Goal: Find specific page/section: Find specific page/section

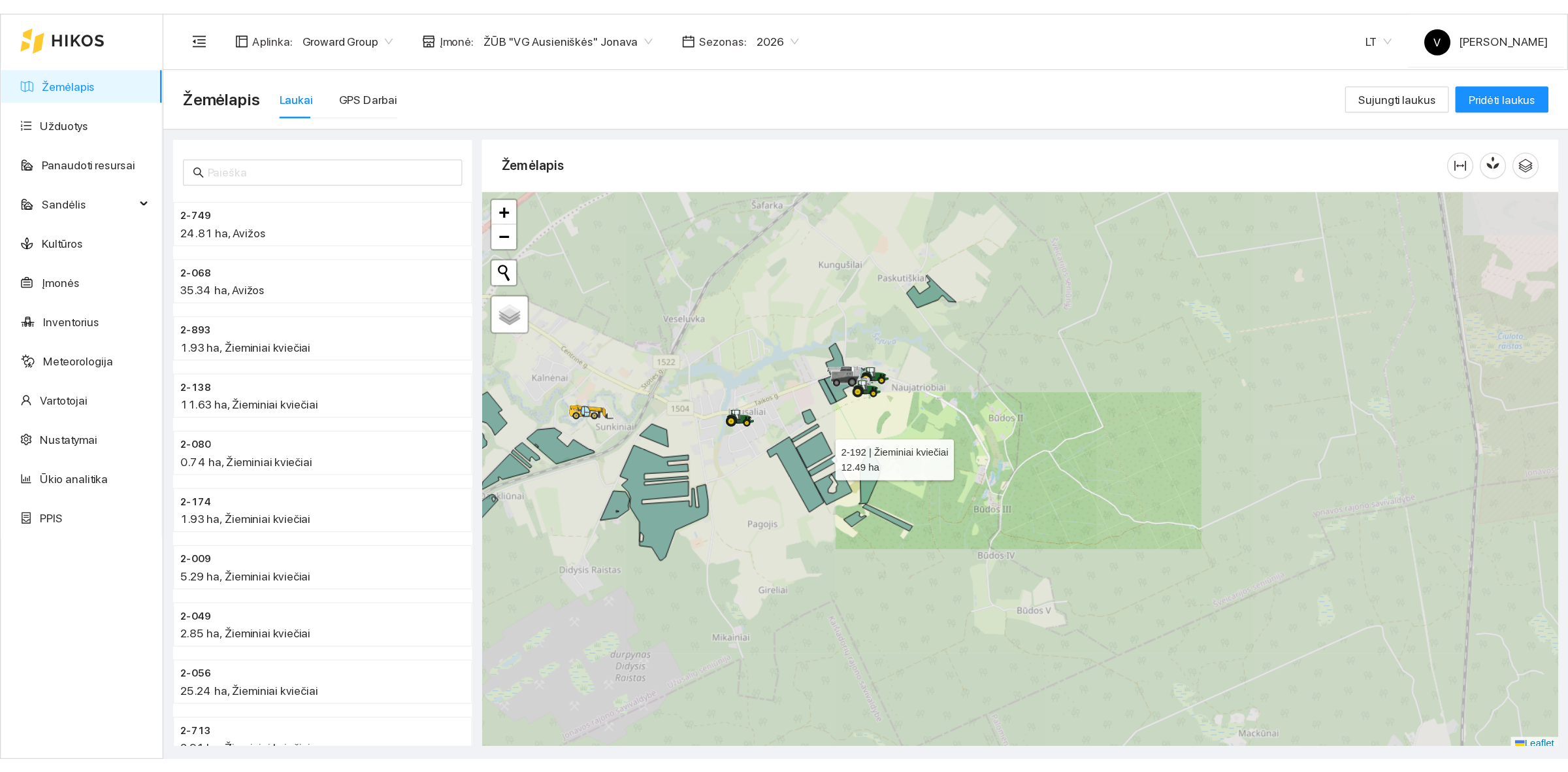
scroll to position [4, 0]
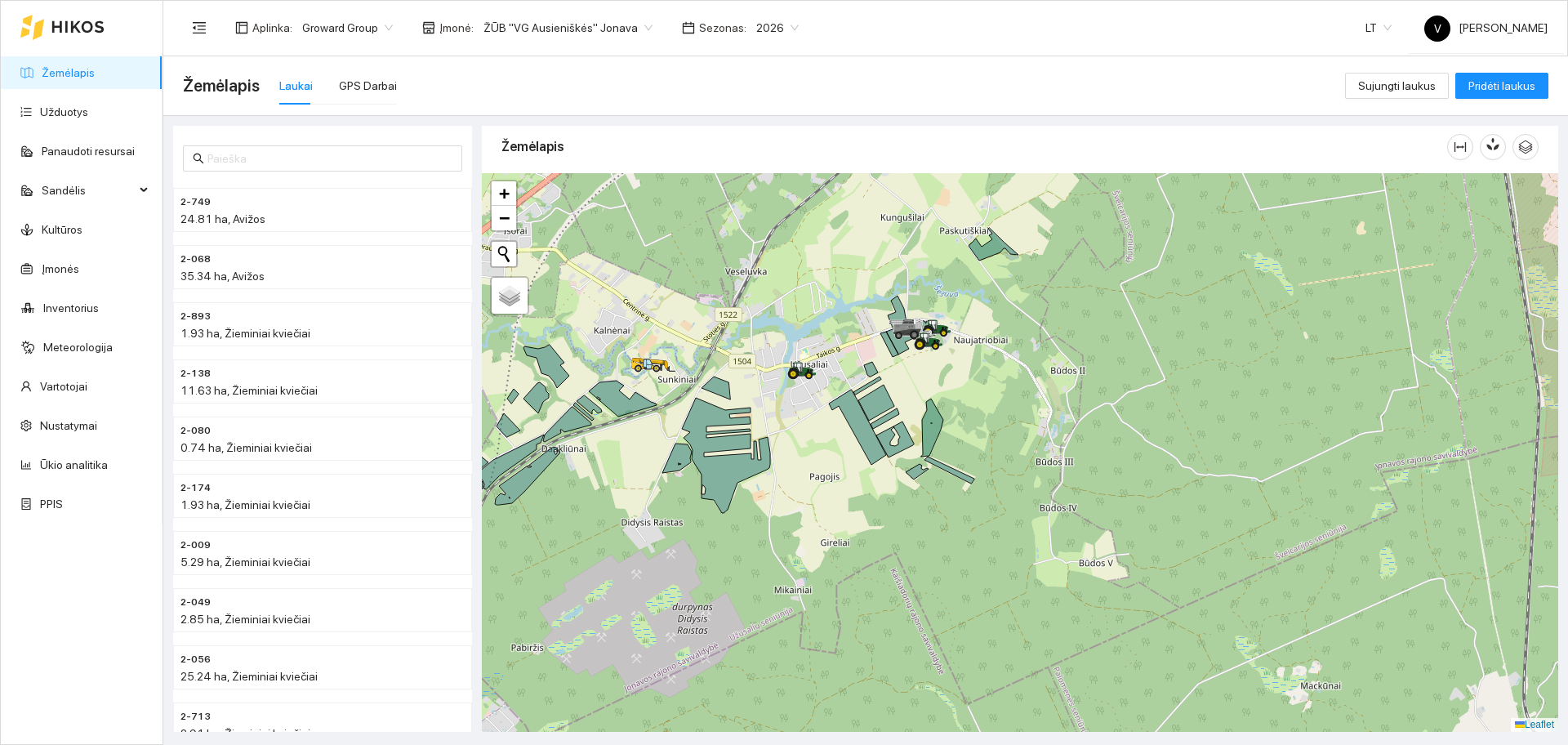
drag, startPoint x: 829, startPoint y: 487, endPoint x: 898, endPoint y: 456, distance: 75.6
click at [898, 456] on div at bounding box center [1019, 452] width 1076 height 559
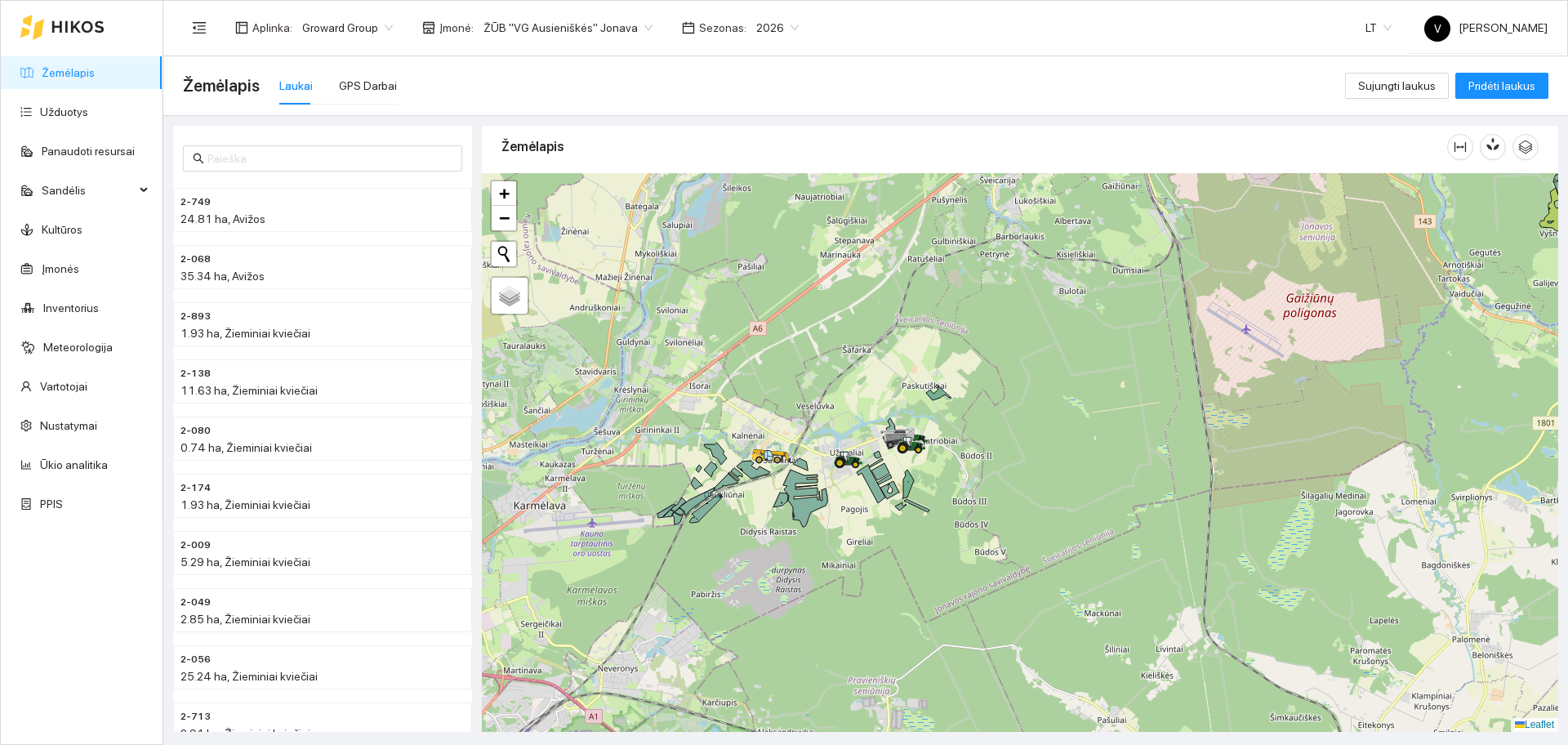
drag, startPoint x: 1055, startPoint y: 405, endPoint x: 1044, endPoint y: 435, distance: 32.0
click at [1044, 435] on div at bounding box center [1019, 452] width 1076 height 559
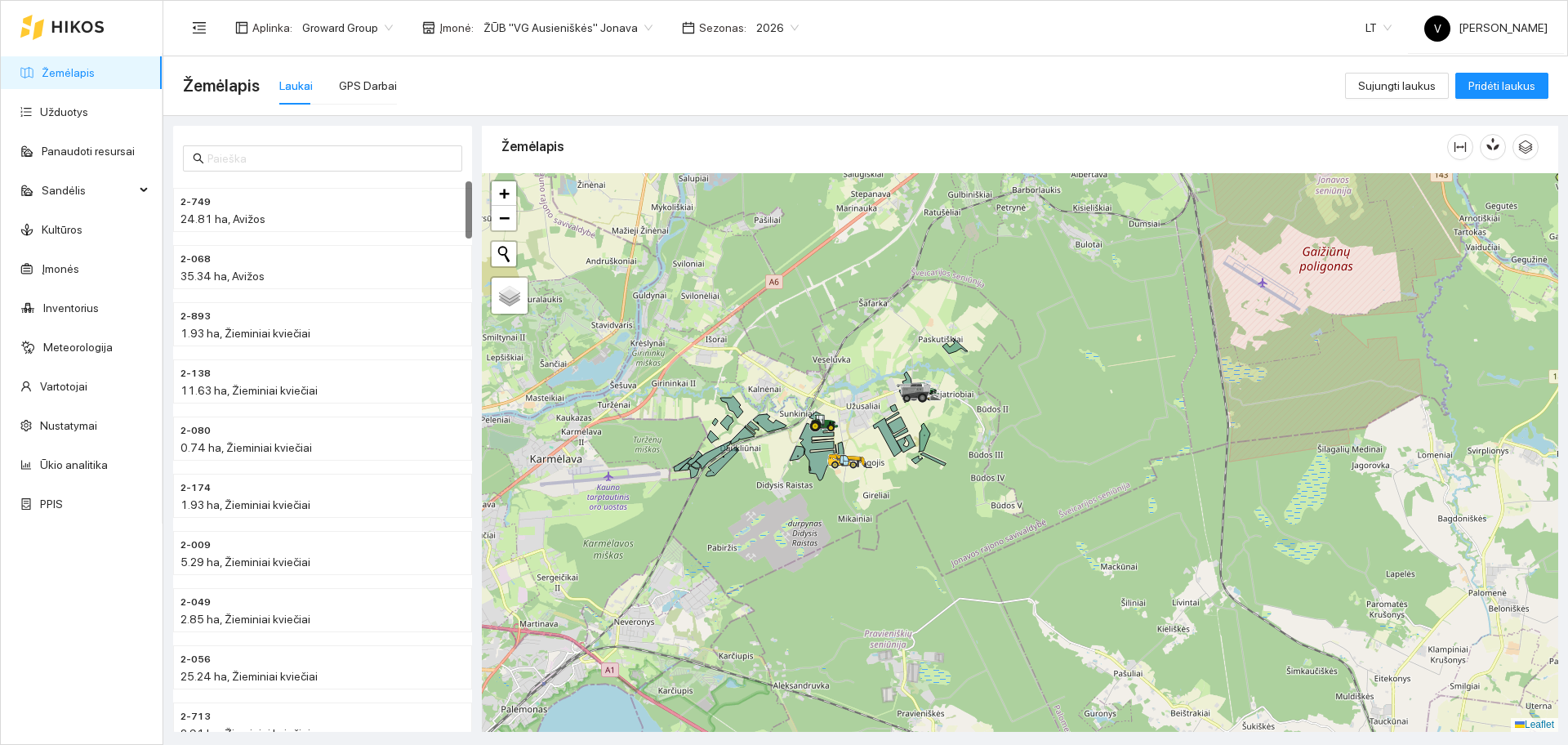
drag, startPoint x: 1089, startPoint y: 506, endPoint x: 1106, endPoint y: 461, distance: 48.1
click at [1106, 461] on div at bounding box center [1019, 452] width 1076 height 559
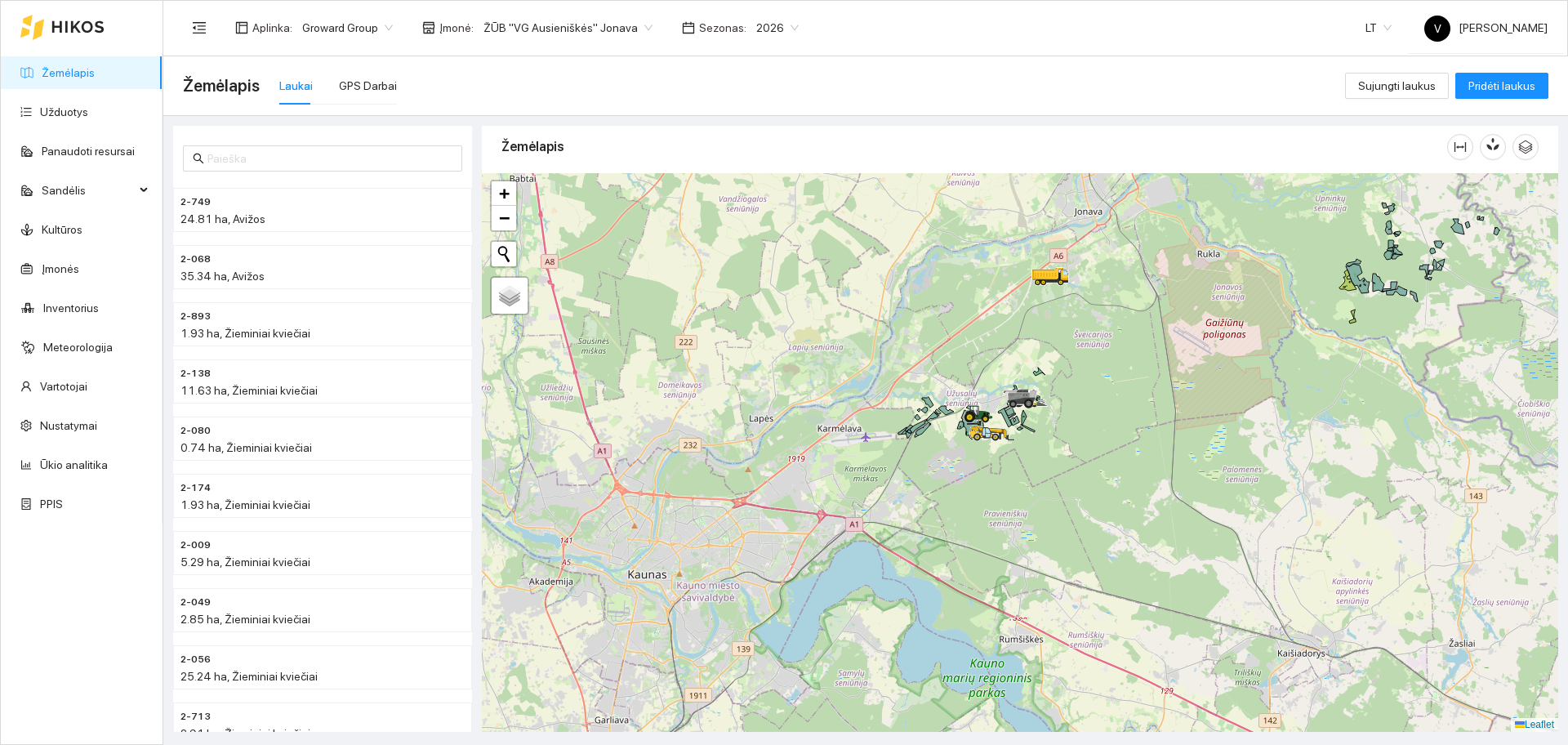
drag, startPoint x: 773, startPoint y: 461, endPoint x: 870, endPoint y: 446, distance: 98.2
click at [870, 446] on div at bounding box center [1019, 452] width 1076 height 559
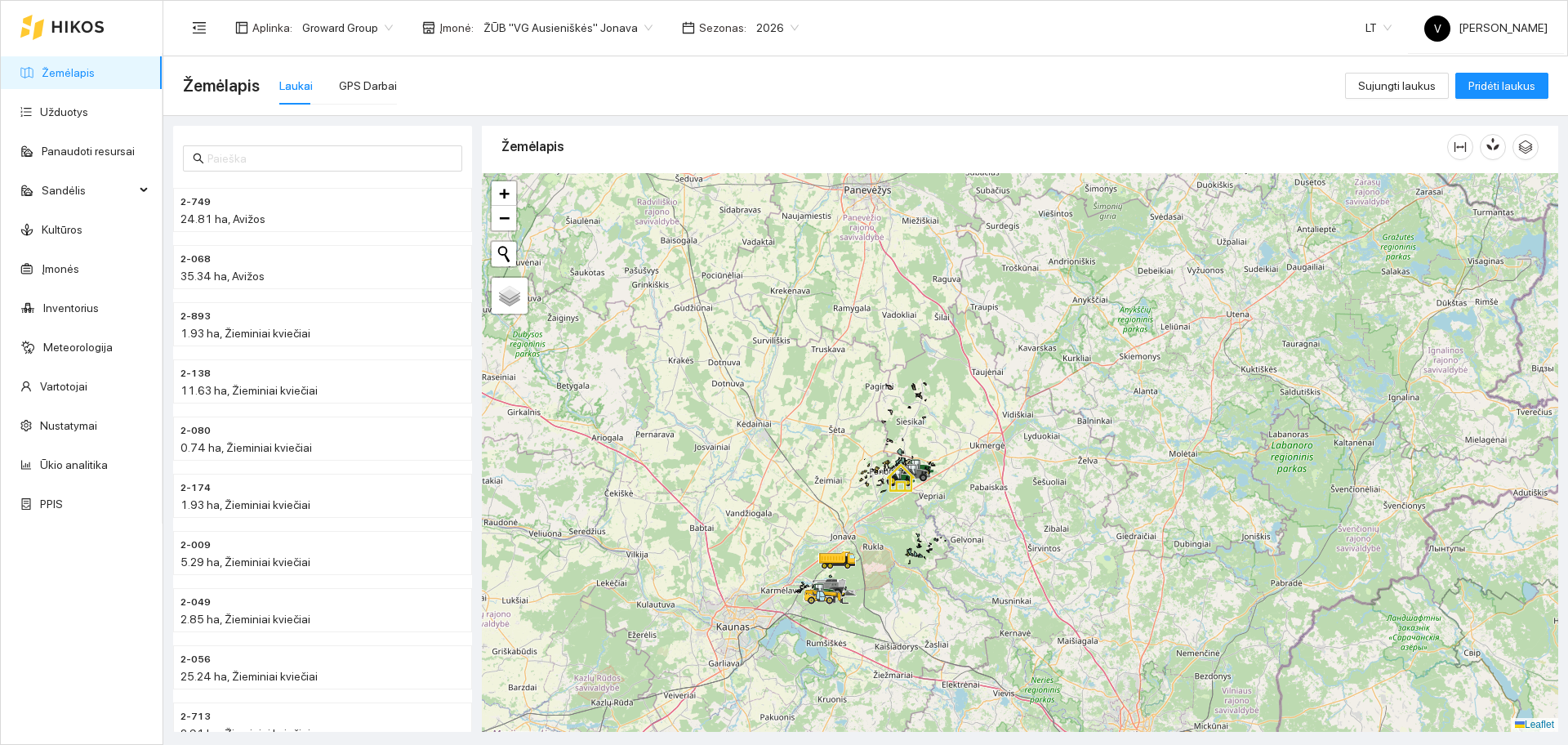
drag, startPoint x: 1142, startPoint y: 450, endPoint x: 1108, endPoint y: 481, distance: 46.0
click at [1119, 480] on div at bounding box center [1019, 452] width 1076 height 559
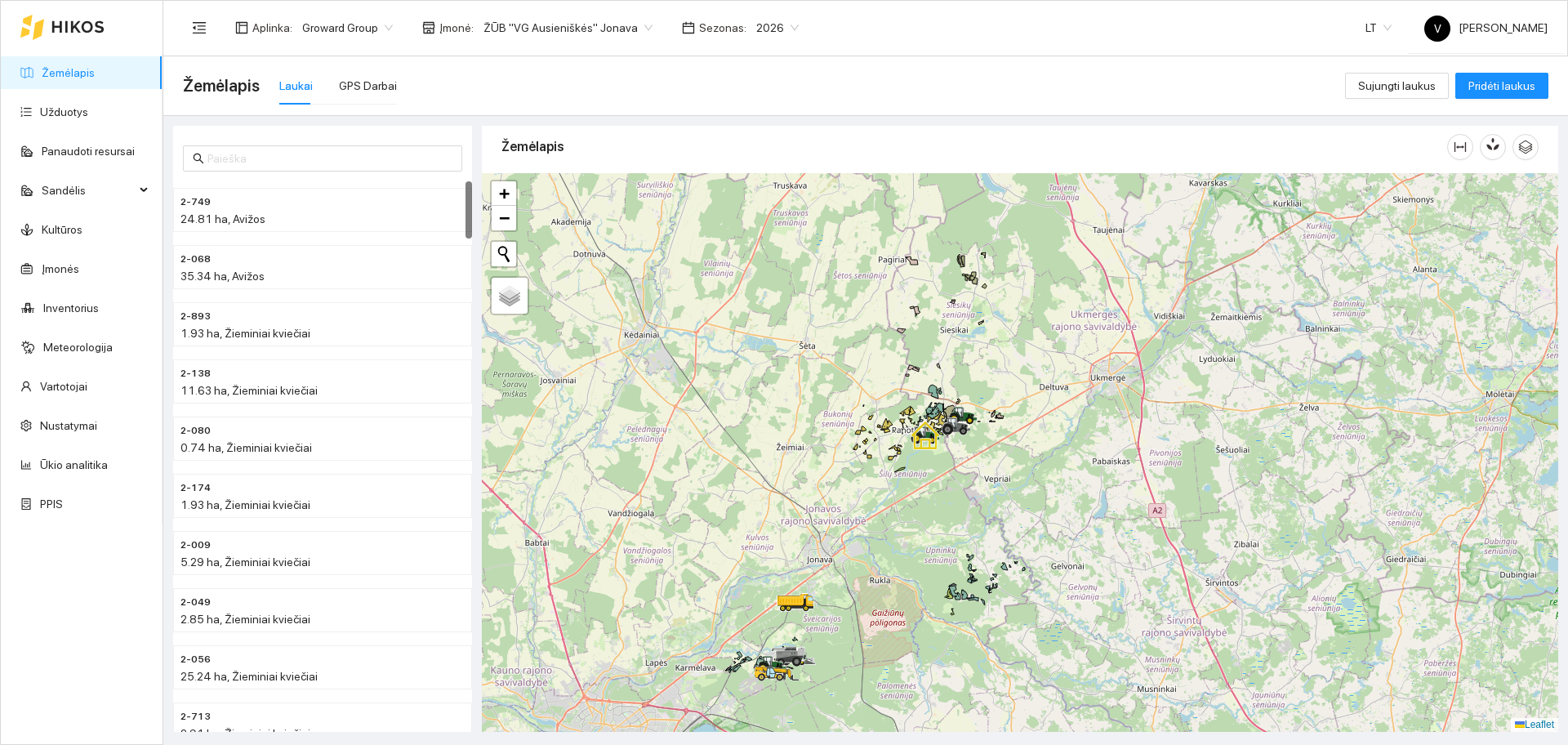
drag, startPoint x: 821, startPoint y: 516, endPoint x: 829, endPoint y: 510, distance: 10.0
click at [829, 510] on div at bounding box center [1019, 452] width 1076 height 559
click at [82, 115] on link "Užduotys" at bounding box center [64, 112] width 49 height 13
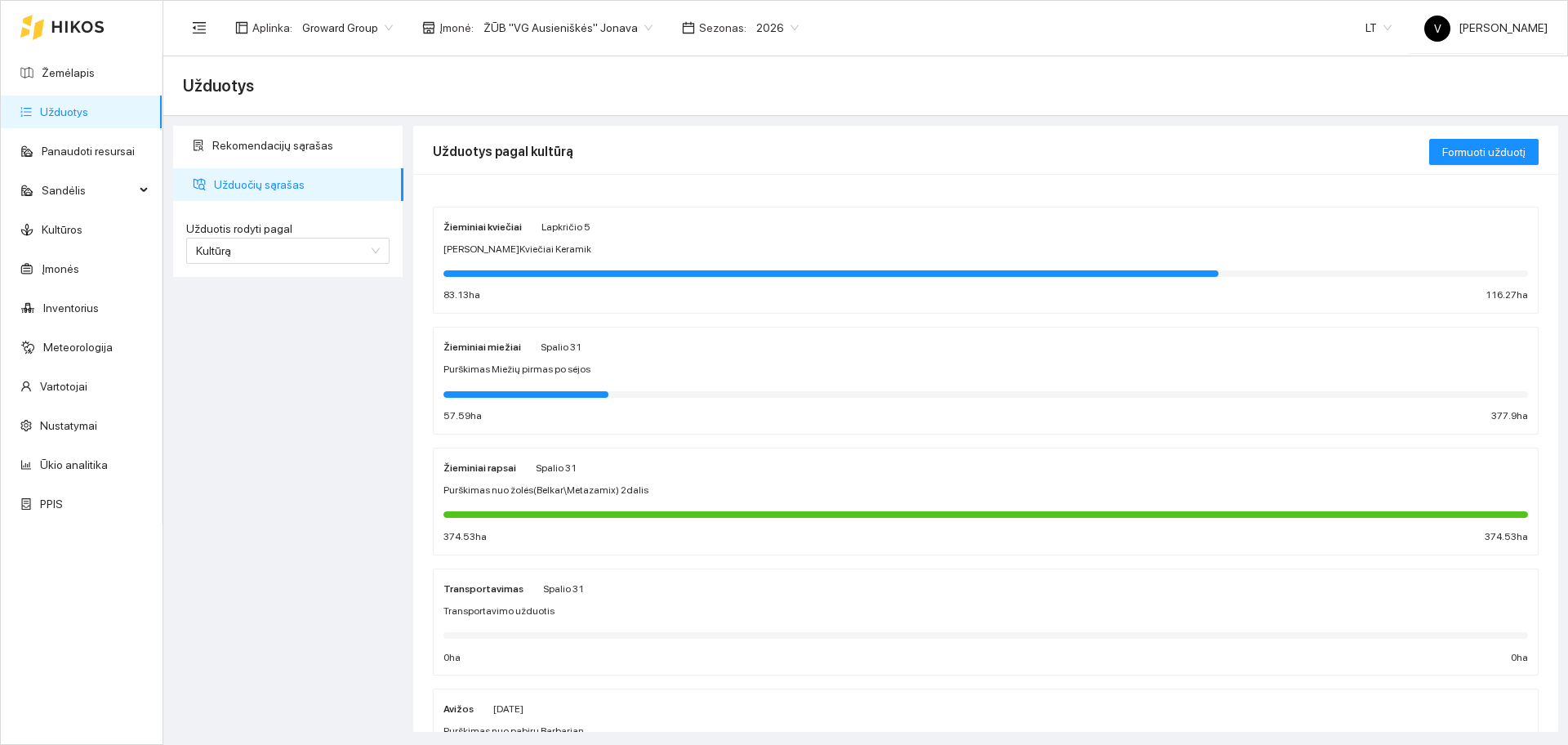
click at [485, 232] on strong "Žieminiai kviečiai" at bounding box center [482, 227] width 78 height 11
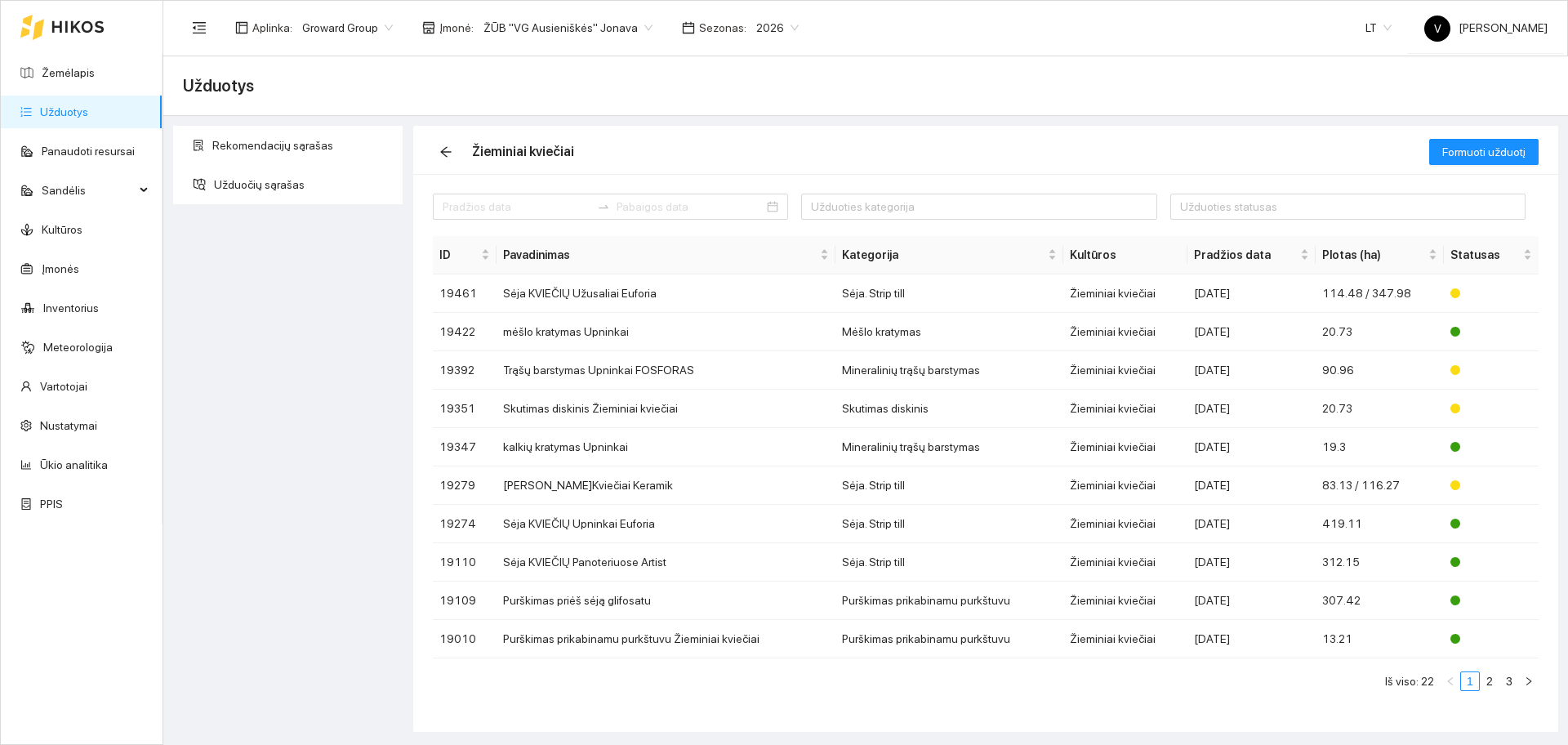
click at [562, 7] on div "Aplinka : Groward Group Įmonė : ŽŪB "VG Ausieniškės" Jonava Sezonas : 2026 LT V…" at bounding box center [864, 28] width 1364 height 53
click at [562, 28] on span "ŽŪB "VG Ausieniškės" Jonava" at bounding box center [568, 28] width 169 height 25
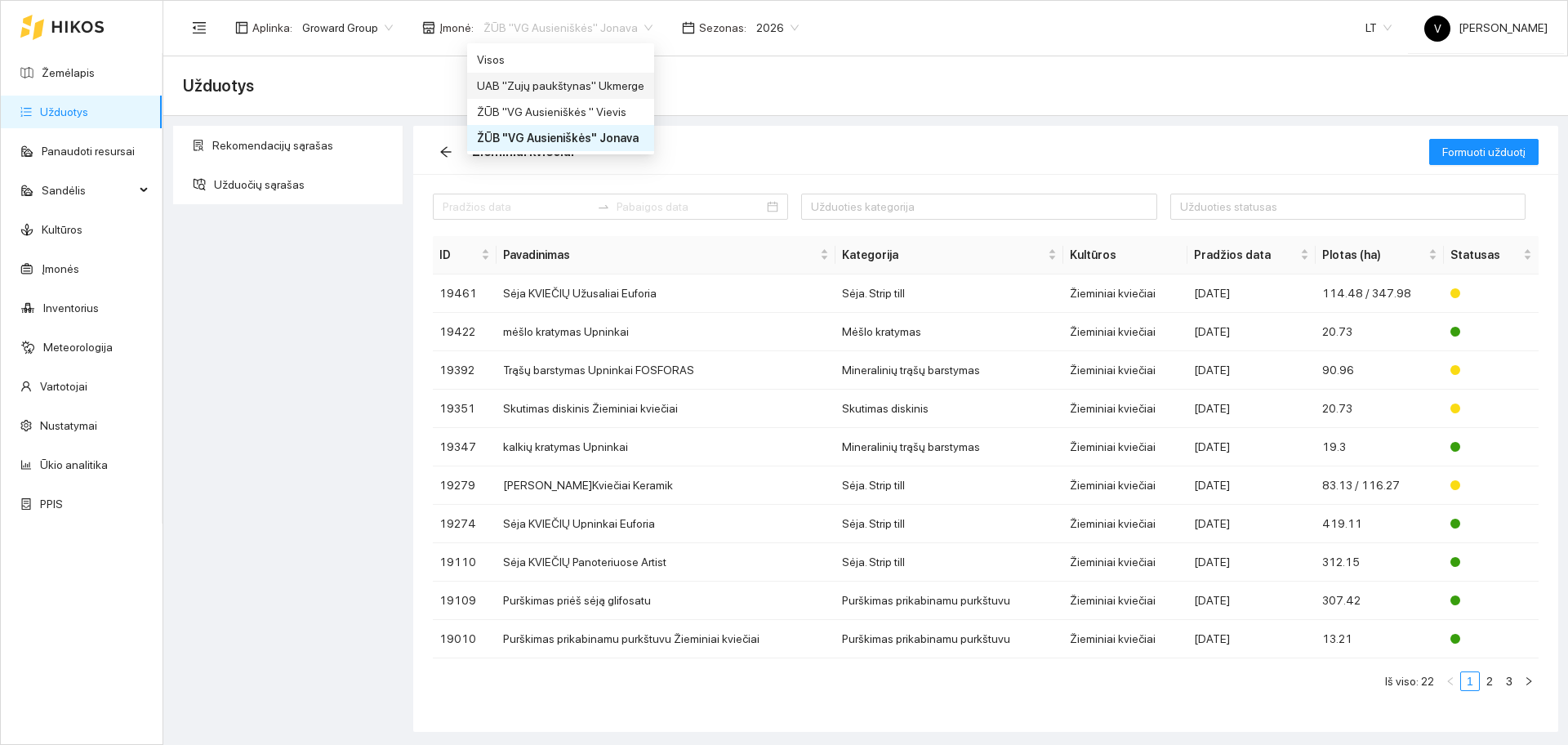
click at [596, 85] on div "UAB "Zujų paukštynas" Ukmerge" at bounding box center [561, 86] width 167 height 18
